Goal: Transaction & Acquisition: Purchase product/service

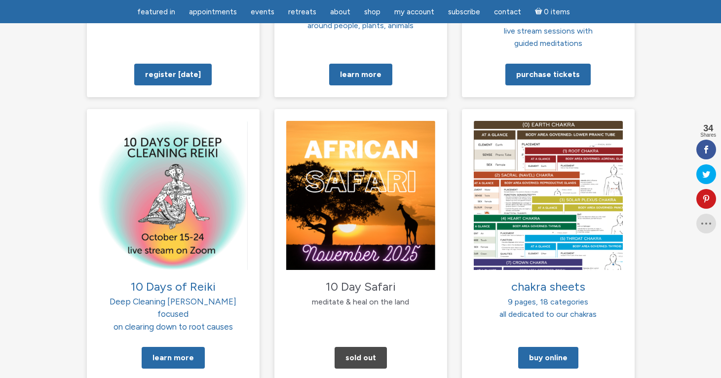
scroll to position [953, 0]
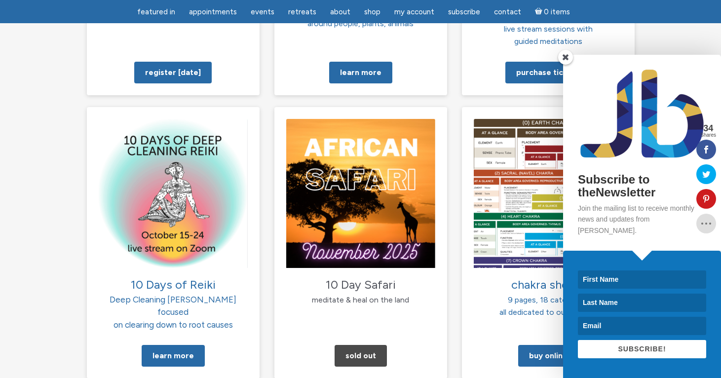
click at [565, 65] on span at bounding box center [565, 57] width 15 height 15
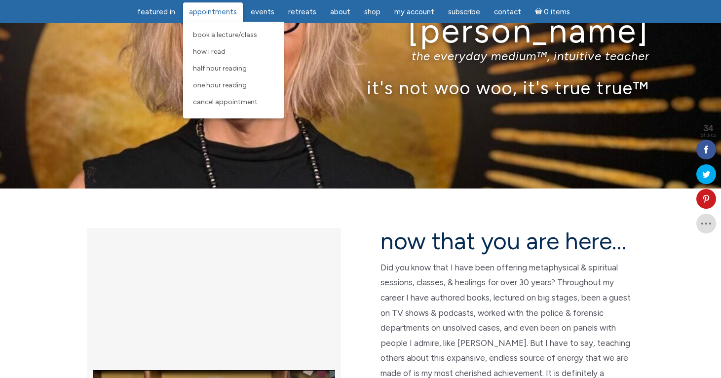
scroll to position [84, 0]
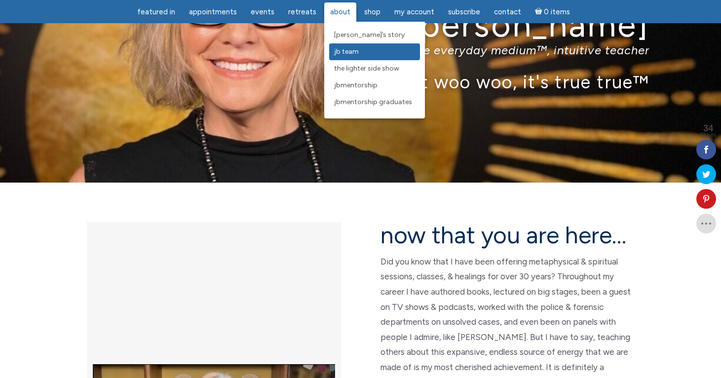
click at [347, 58] on link "JB Team" at bounding box center [374, 51] width 91 height 17
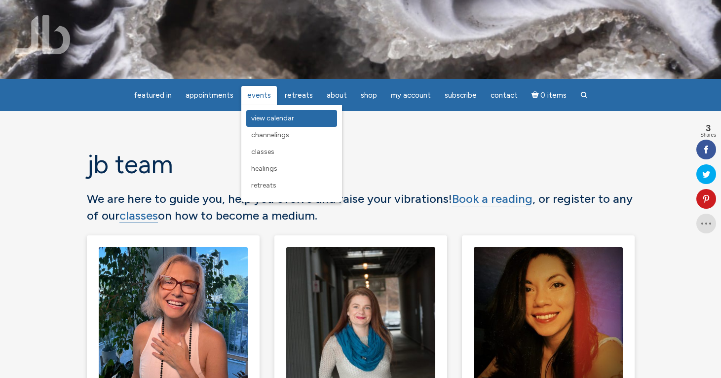
click at [273, 120] on span "View Calendar" at bounding box center [272, 118] width 43 height 8
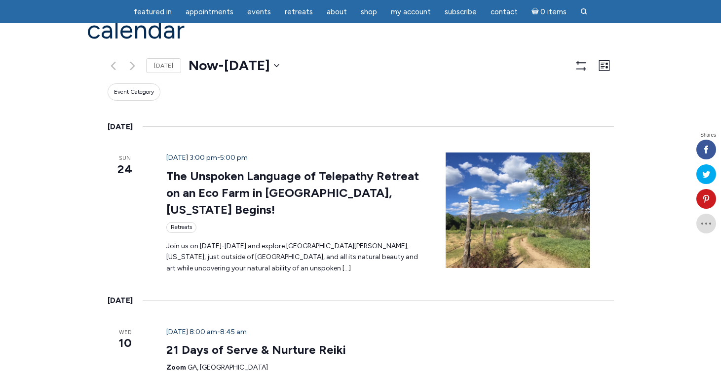
scroll to position [107, 0]
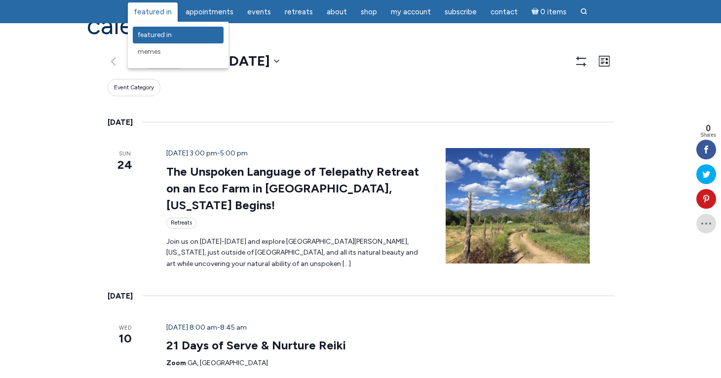
click at [171, 38] on span "featured in" at bounding box center [155, 35] width 34 height 8
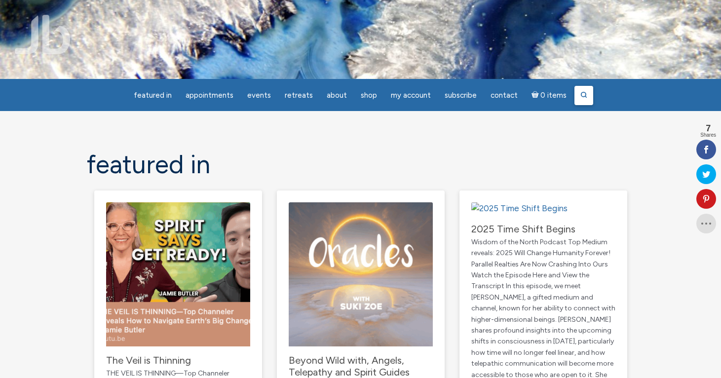
click at [580, 96] on icon at bounding box center [583, 94] width 7 height 7
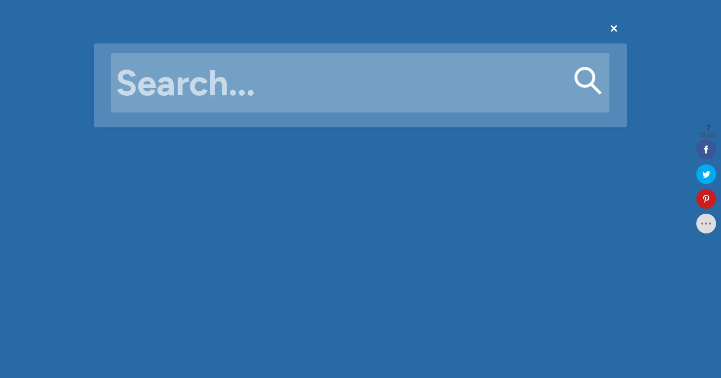
click at [518, 104] on input "Search for:" at bounding box center [360, 82] width 498 height 59
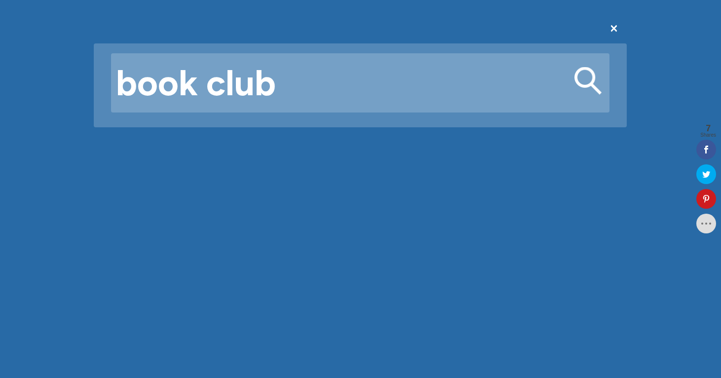
type input "book club"
click at [574, 67] on button "Search" at bounding box center [588, 81] width 28 height 28
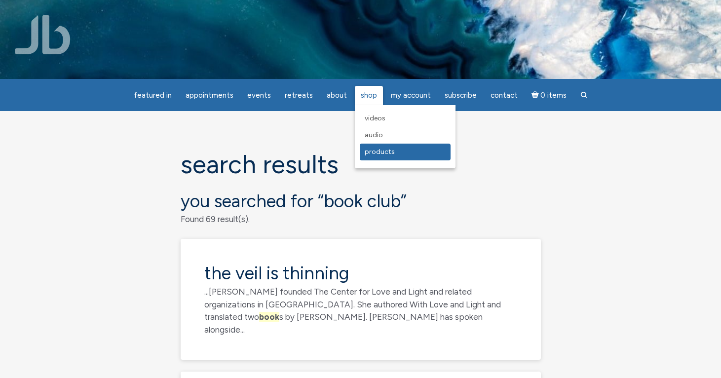
click at [379, 156] on link "Products" at bounding box center [405, 152] width 91 height 17
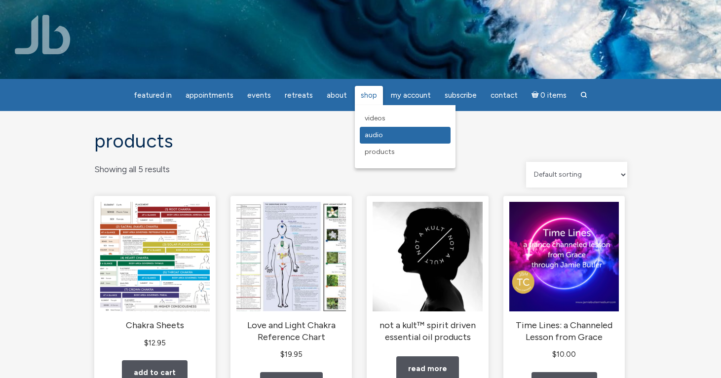
click at [377, 134] on span "Audio" at bounding box center [374, 135] width 18 height 8
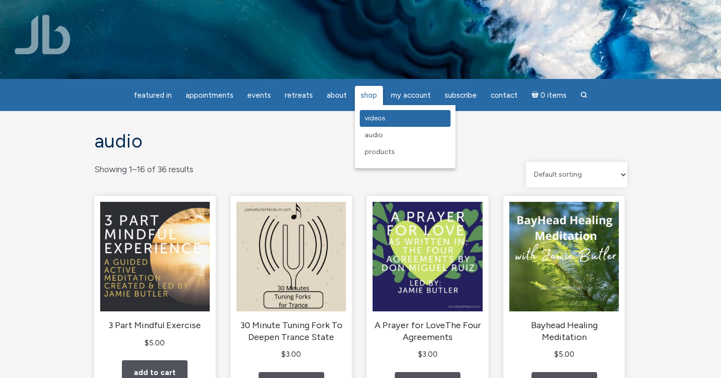
click at [377, 120] on span "Videos" at bounding box center [375, 118] width 21 height 8
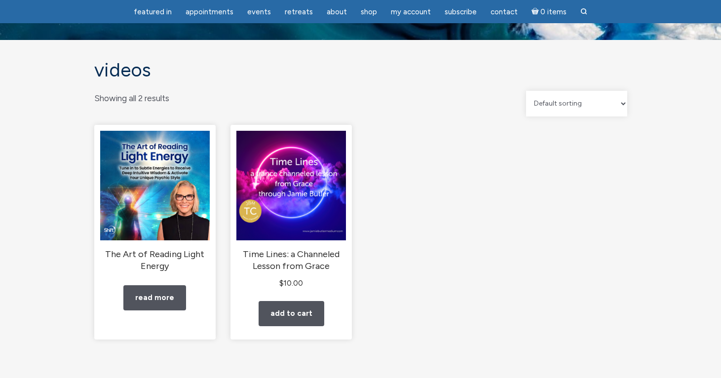
scroll to position [40, 0]
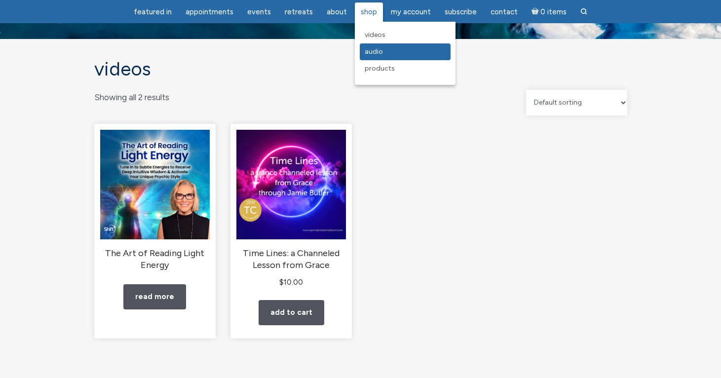
click at [380, 56] on link "Audio" at bounding box center [405, 51] width 91 height 17
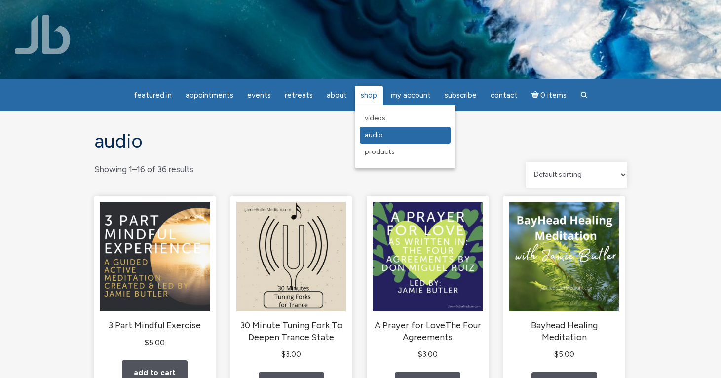
scroll to position [69, 0]
